Goal: Transaction & Acquisition: Purchase product/service

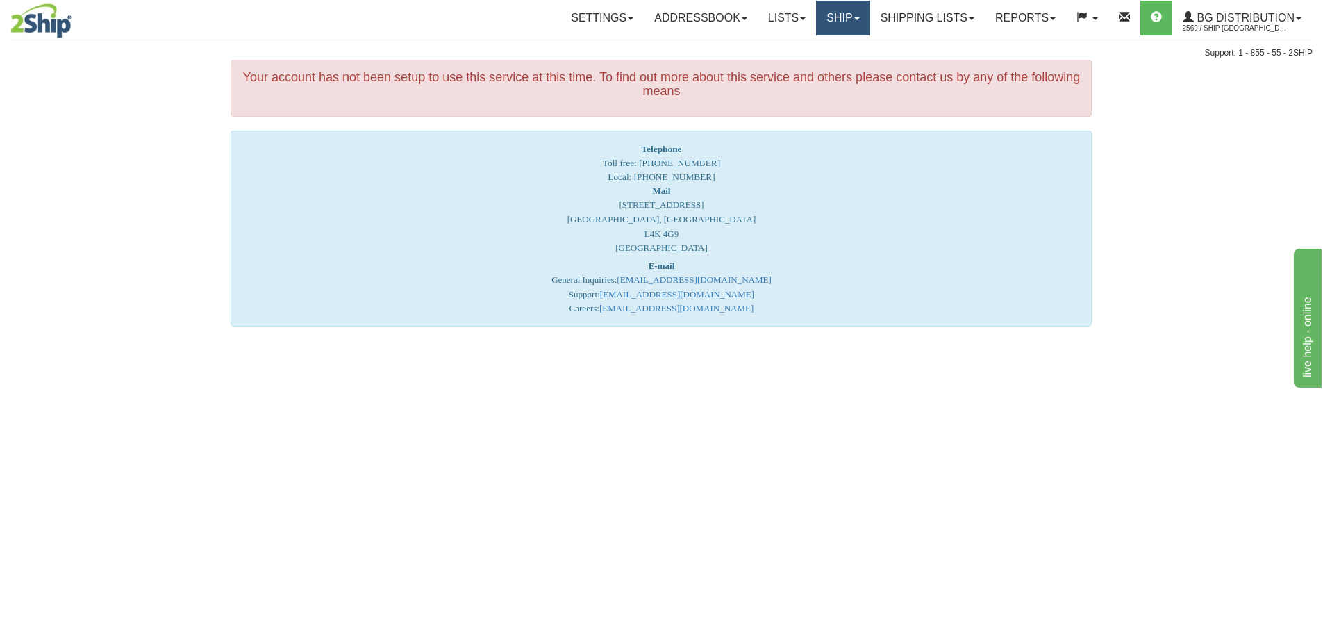
click at [835, 15] on link "Ship" at bounding box center [842, 18] width 53 height 35
click at [802, 45] on span "Ship Screen" at bounding box center [800, 48] width 53 height 11
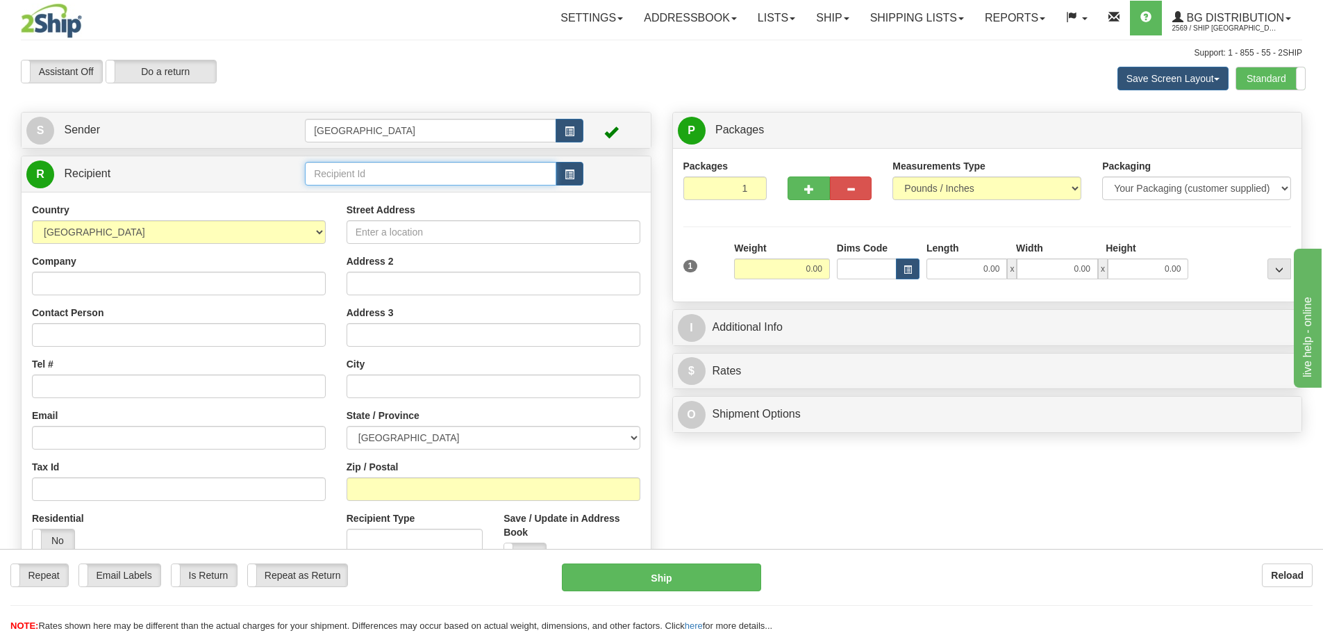
click at [347, 168] on input "text" at bounding box center [430, 174] width 251 height 24
click at [319, 193] on div "52001" at bounding box center [428, 195] width 238 height 15
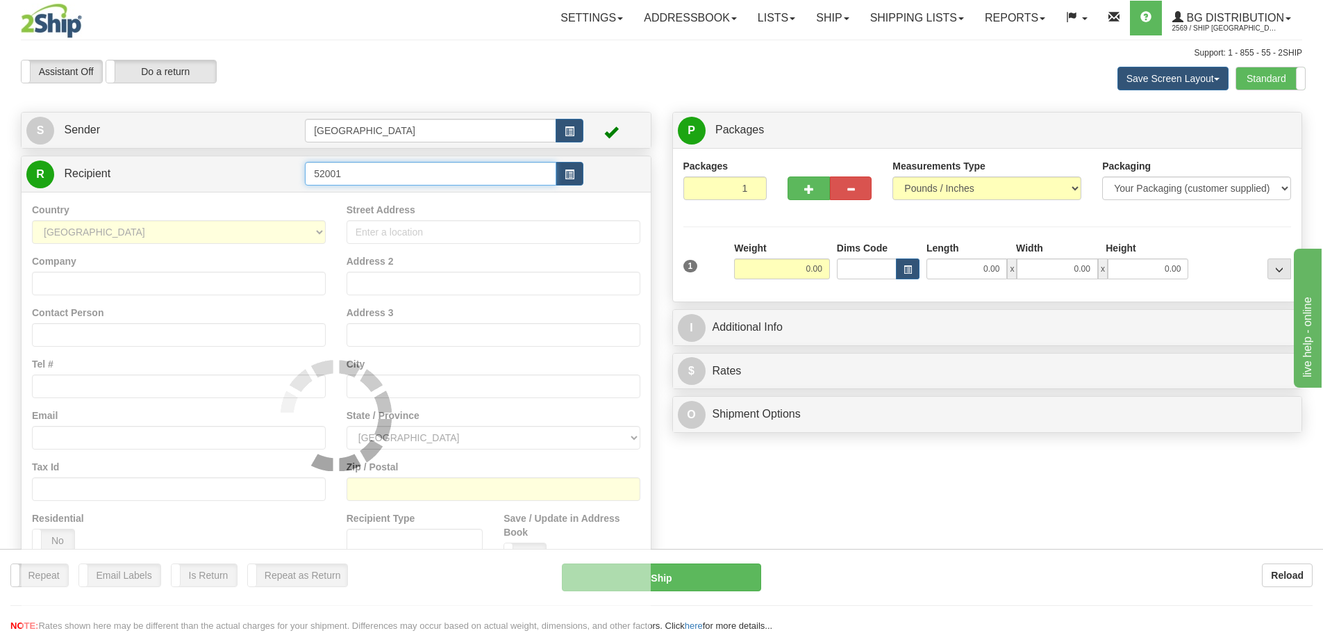
type input "52001"
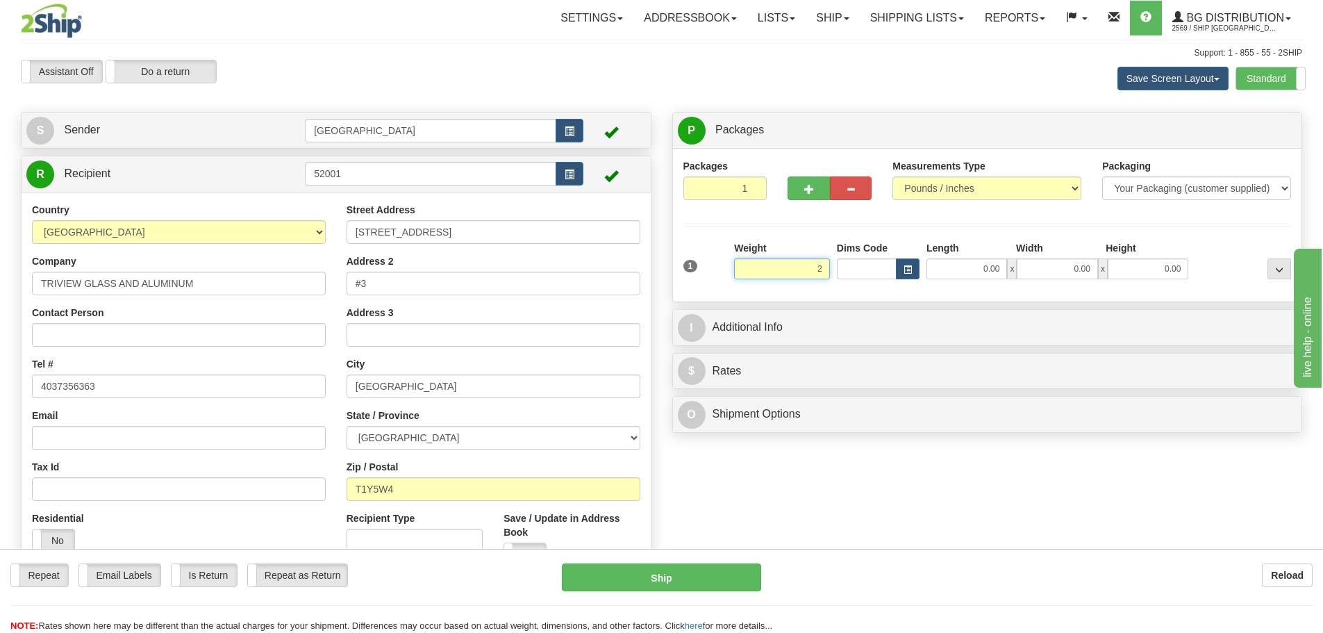
type input "2.00"
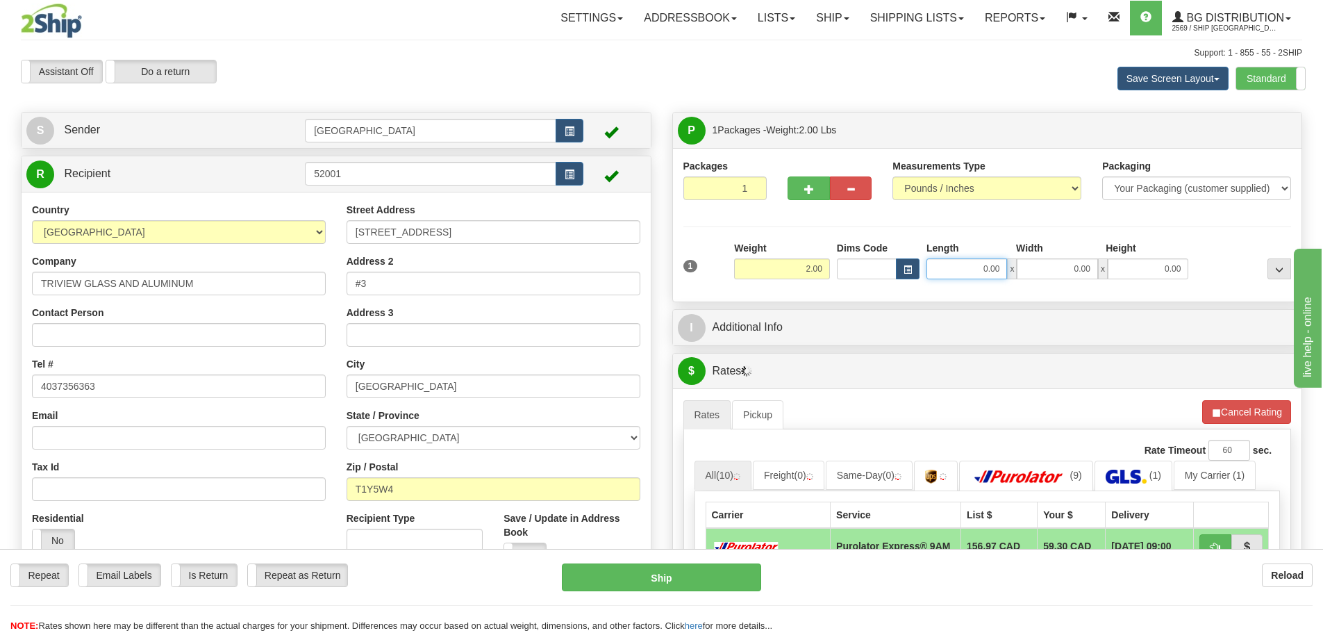
click at [1001, 267] on input "0.00" at bounding box center [966, 268] width 81 height 21
type input "0.00"
click at [1002, 570] on div "Reload" at bounding box center [1047, 575] width 531 height 24
click at [999, 269] on input "0.00" at bounding box center [966, 268] width 81 height 21
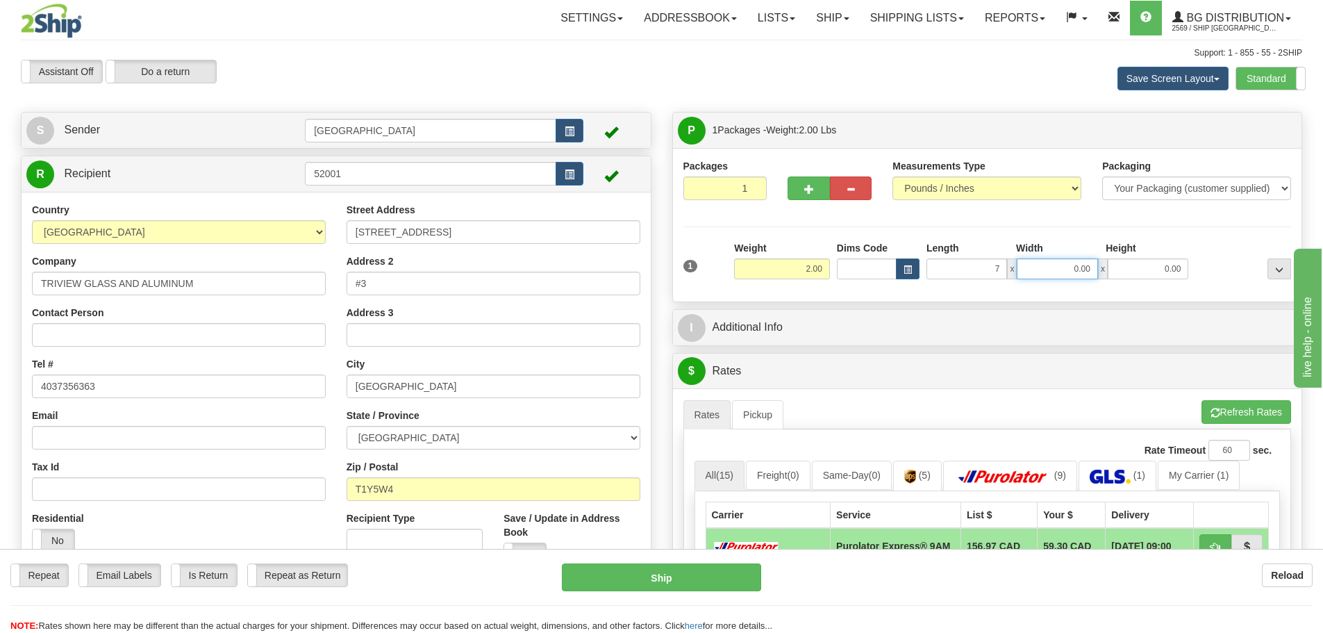
type input "7.00"
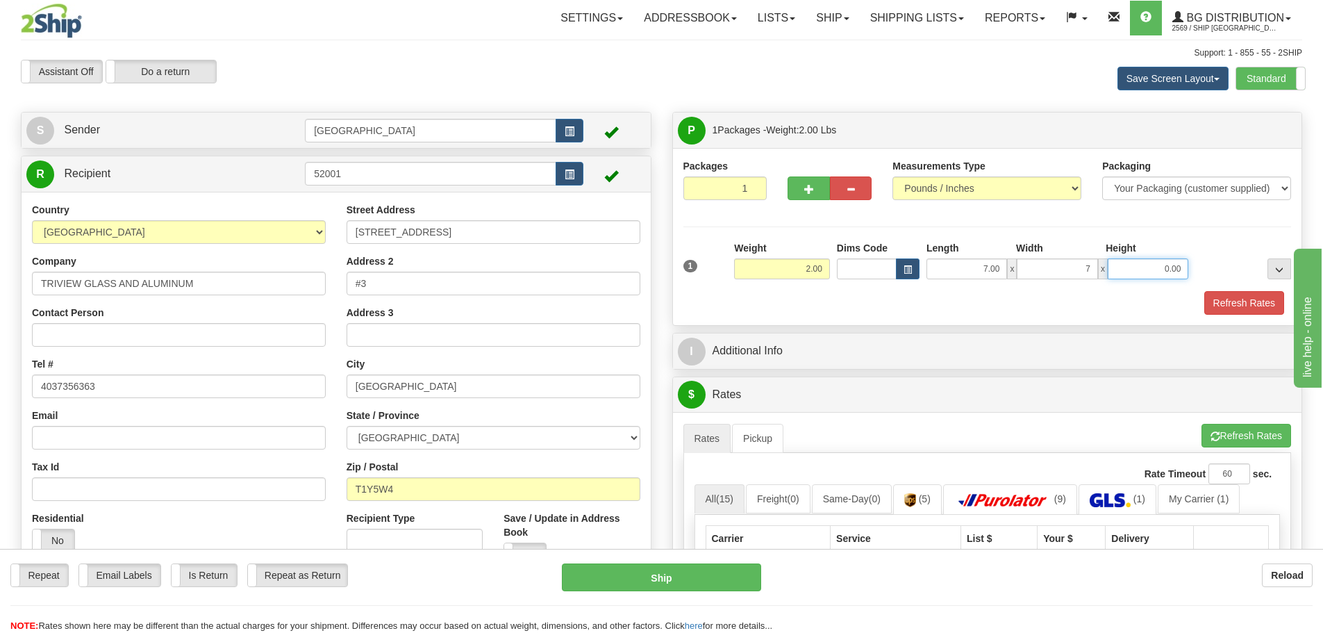
type input "7.00"
type input "6.00"
click at [1236, 303] on button "Refresh Rates" at bounding box center [1244, 303] width 80 height 24
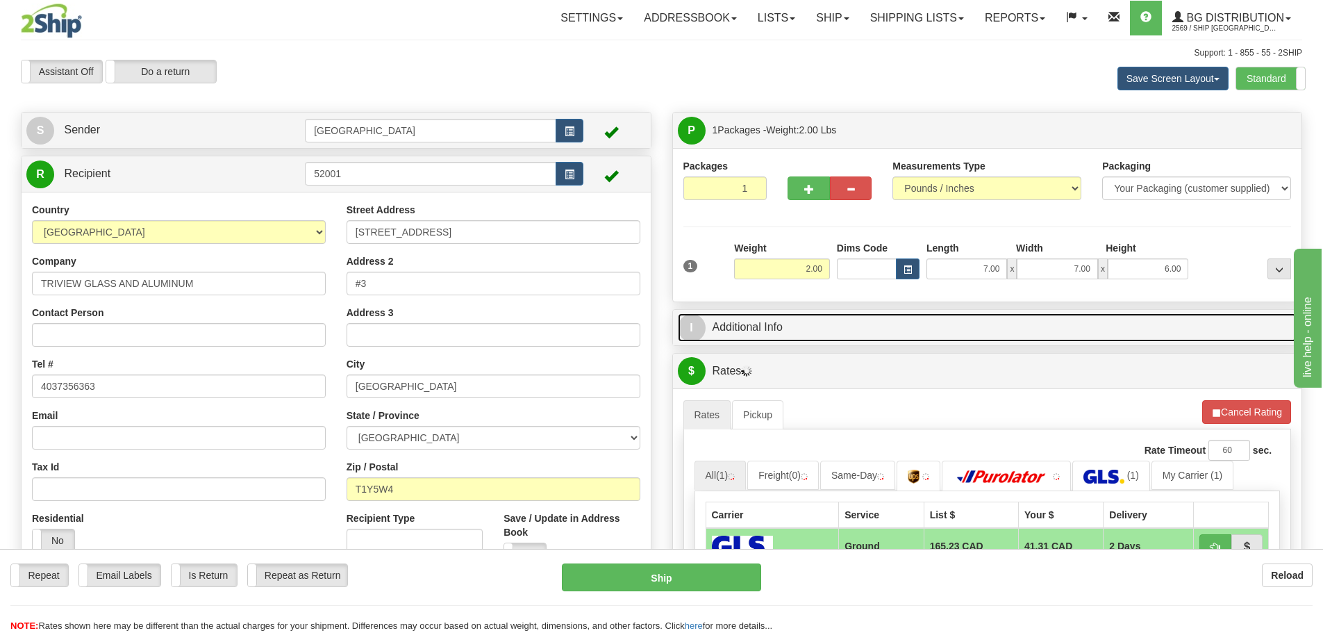
click at [859, 331] on link "I Additional Info" at bounding box center [987, 327] width 619 height 28
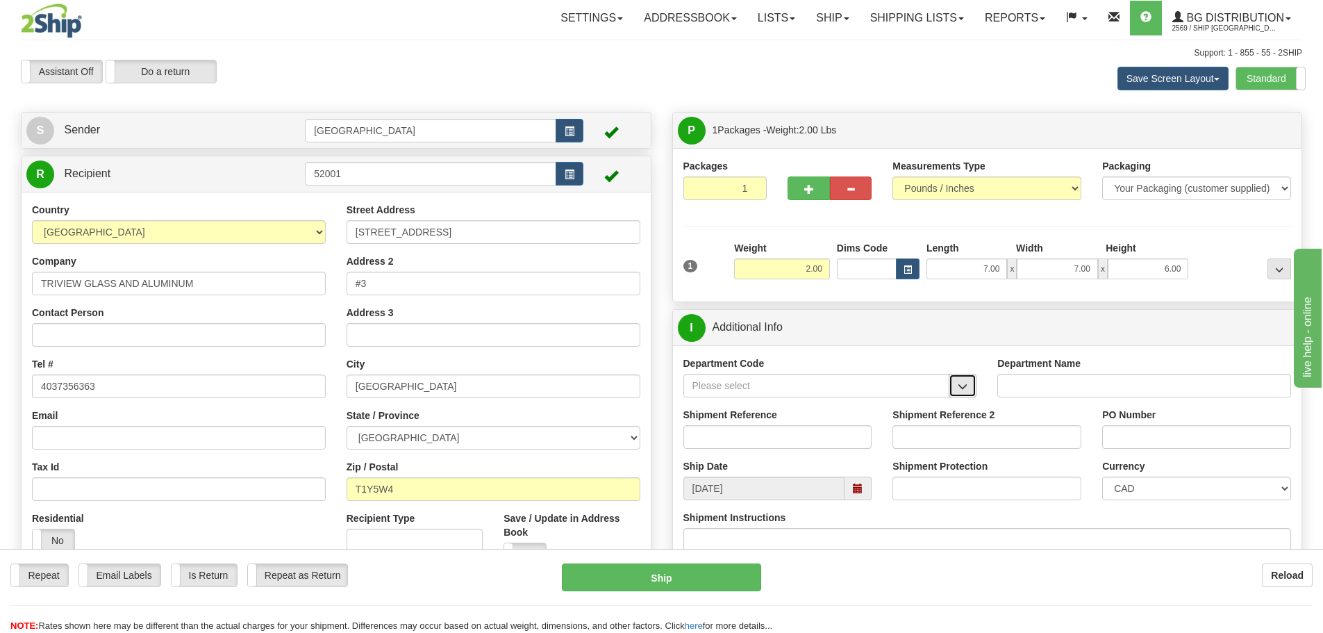
click at [966, 383] on span "button" at bounding box center [963, 386] width 10 height 9
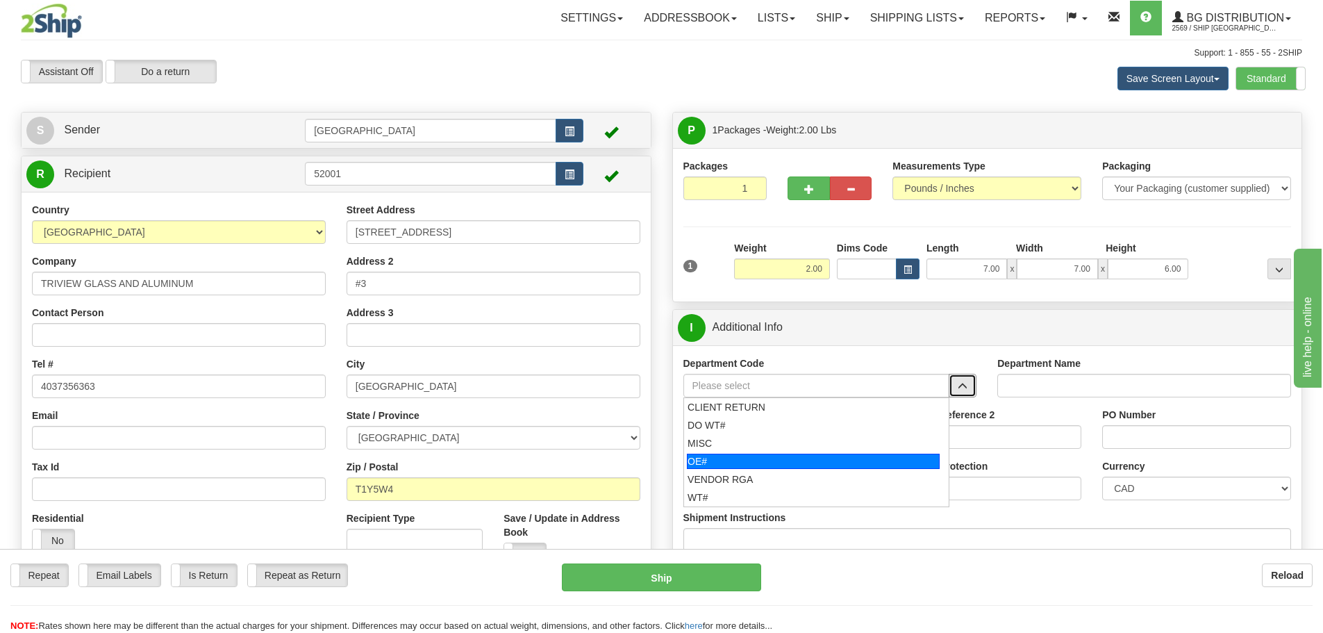
click at [755, 458] on div "OE#" at bounding box center [813, 460] width 253 height 15
type input "OE#"
type input "ORDERS"
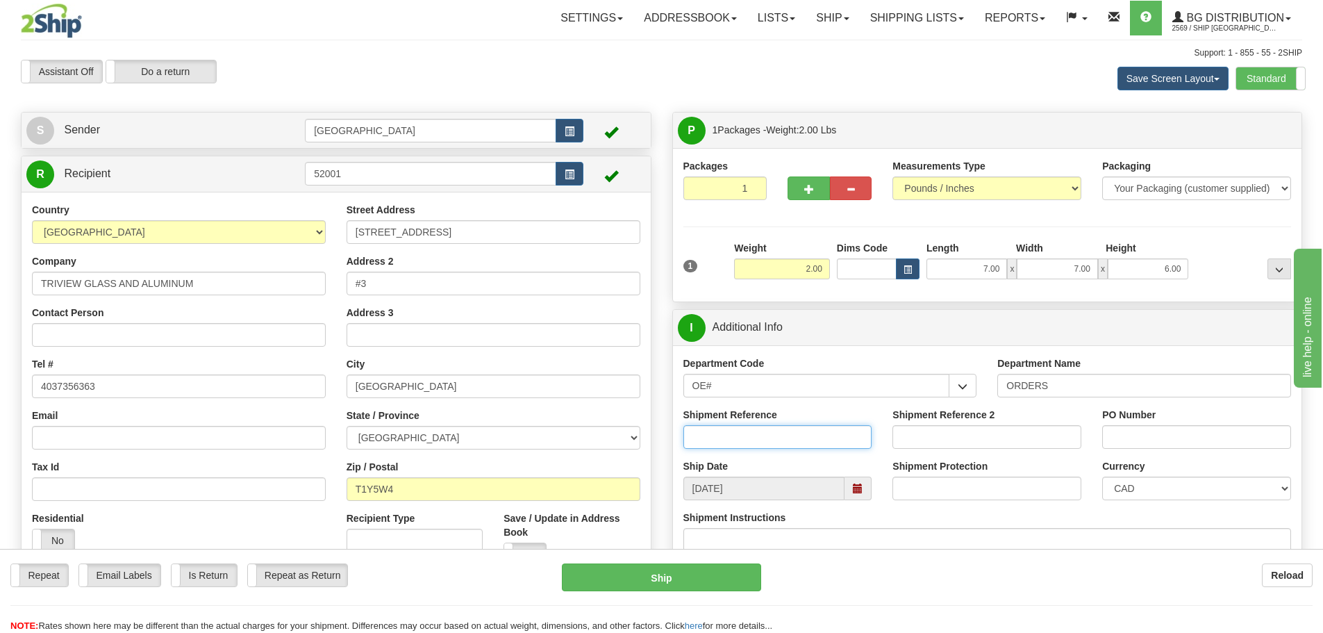
click at [774, 437] on input "Shipment Reference" at bounding box center [777, 437] width 189 height 24
type input "90039802-02"
click at [1121, 441] on input "PO Number" at bounding box center [1196, 437] width 189 height 24
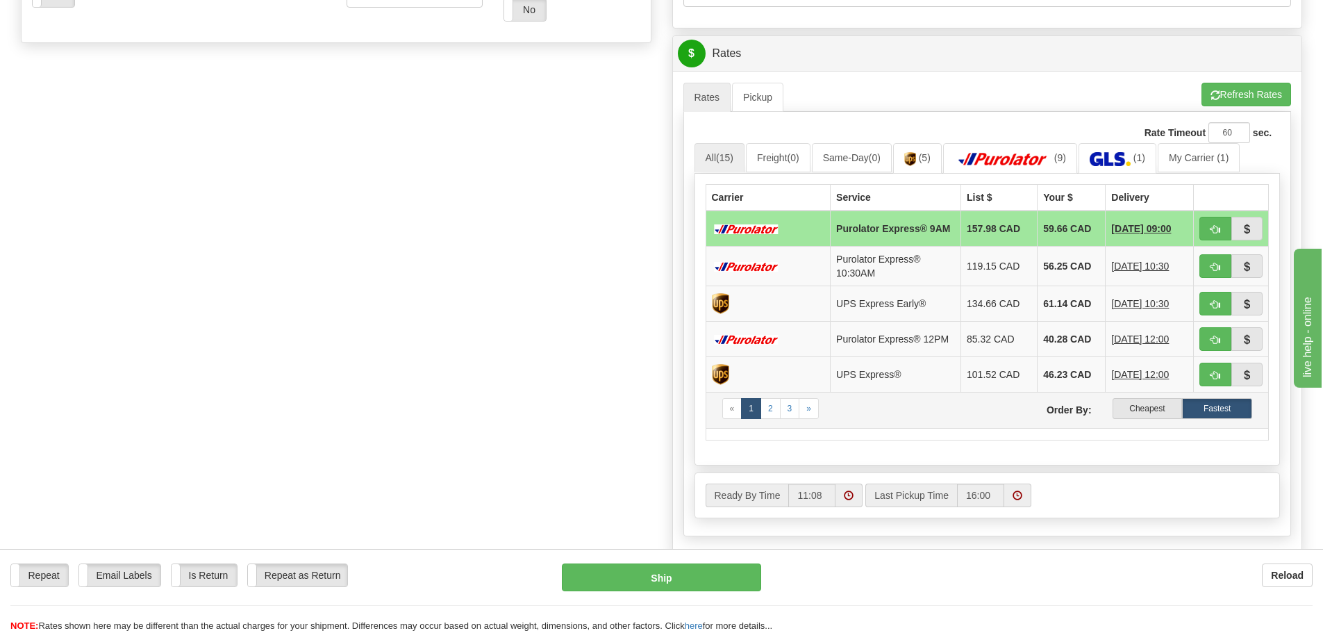
scroll to position [556, 0]
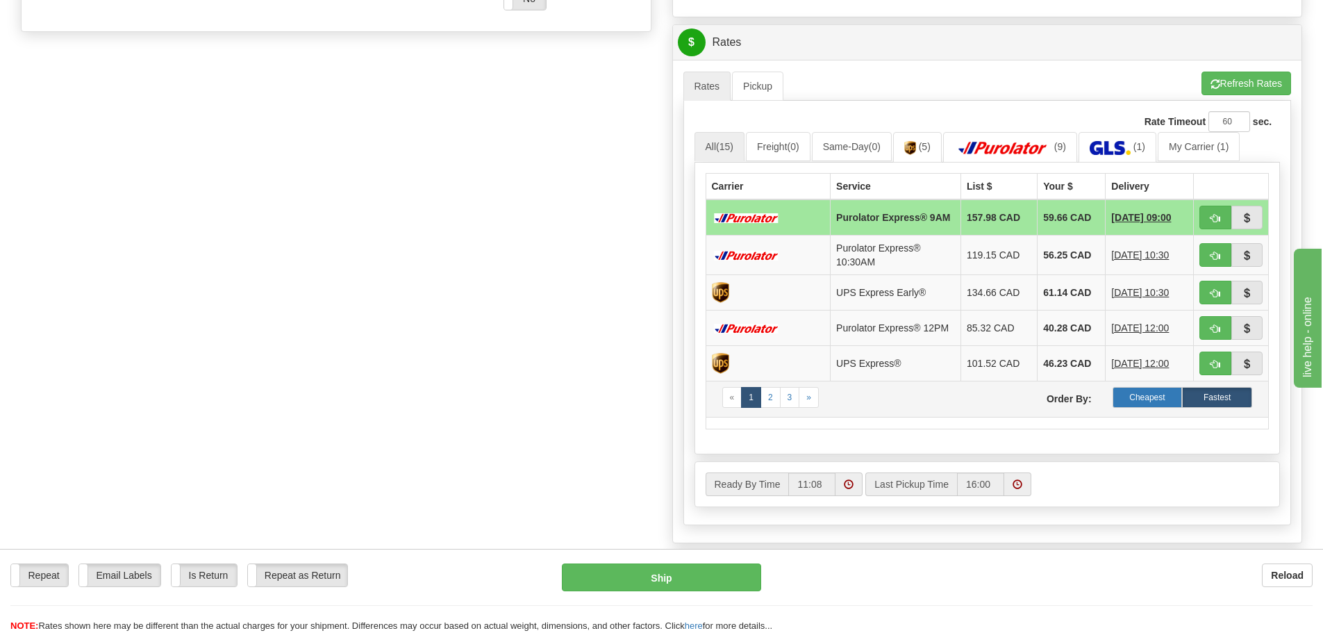
type input "KINGSVIEW/STOCK"
click at [1137, 403] on label "Cheapest" at bounding box center [1148, 397] width 70 height 21
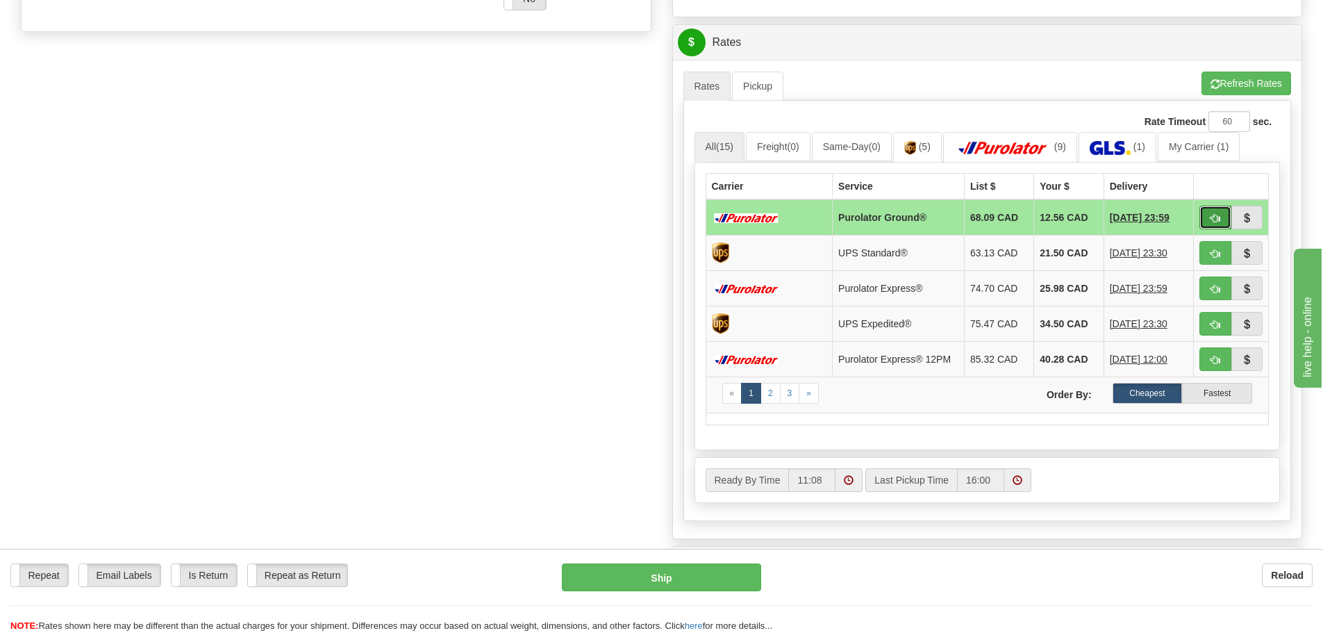
click at [1206, 219] on button "button" at bounding box center [1215, 218] width 32 height 24
type input "260"
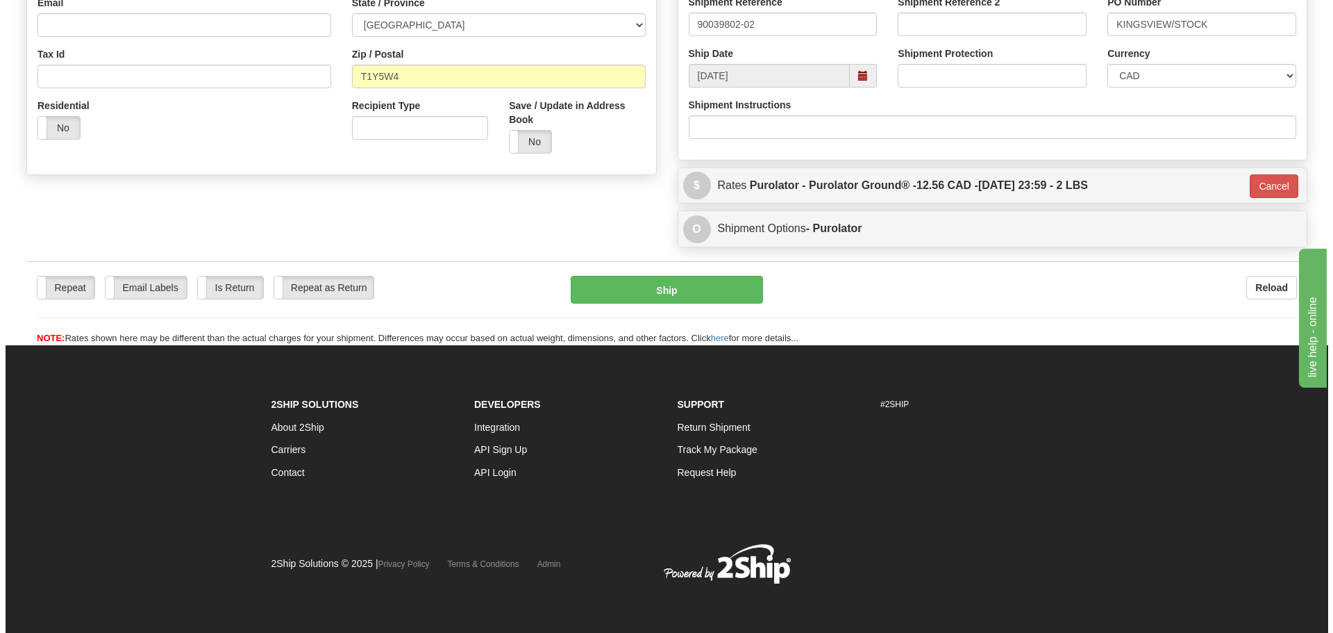
scroll to position [413, 0]
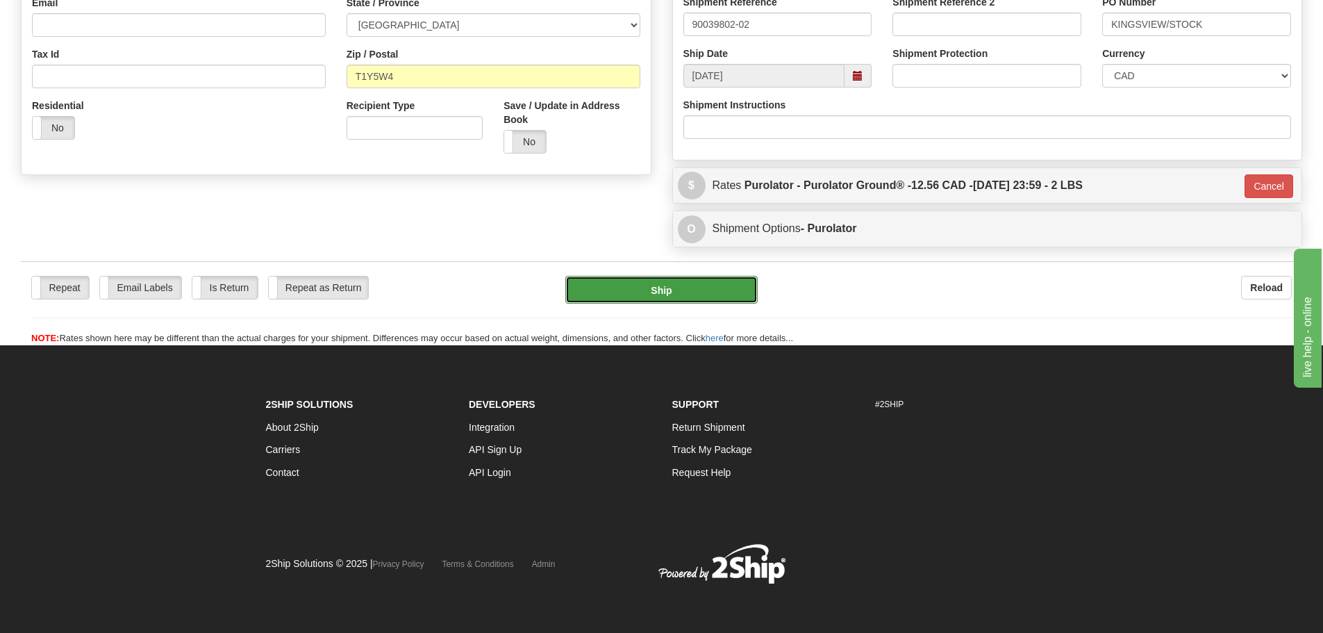
click at [678, 285] on button "Ship" at bounding box center [661, 290] width 192 height 28
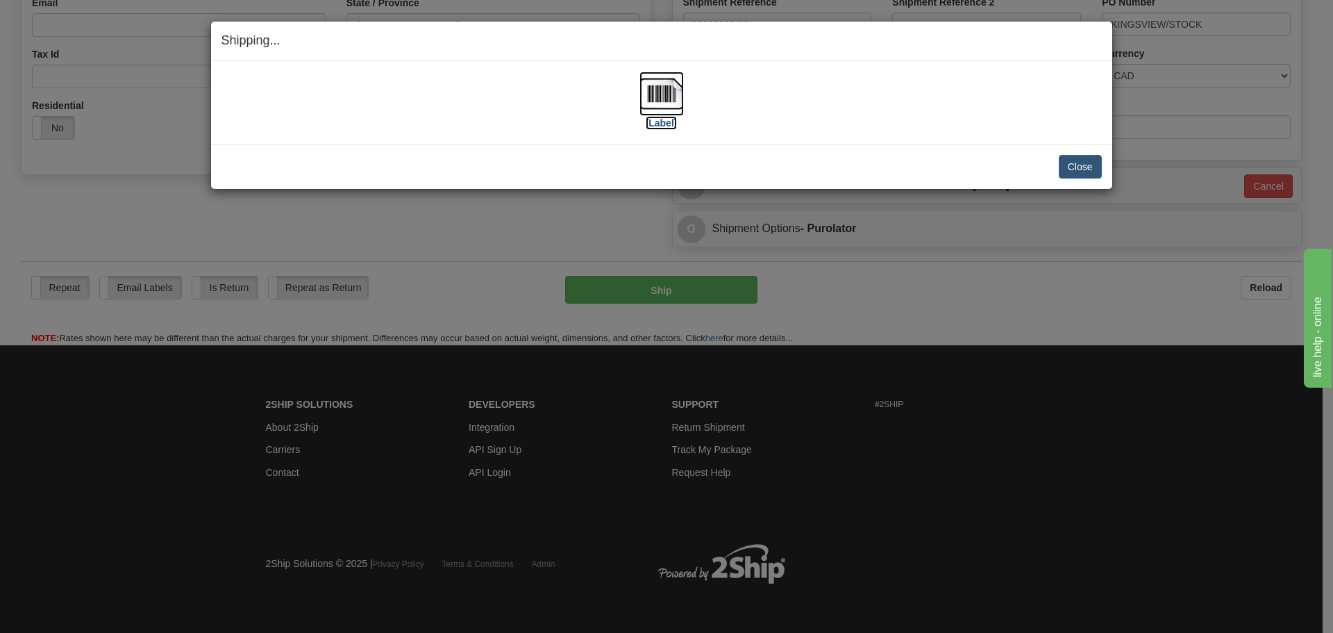
click at [664, 125] on label "[Label]" at bounding box center [662, 123] width 32 height 14
click at [1079, 160] on button "Close" at bounding box center [1080, 167] width 43 height 24
